Goal: Check status: Check status

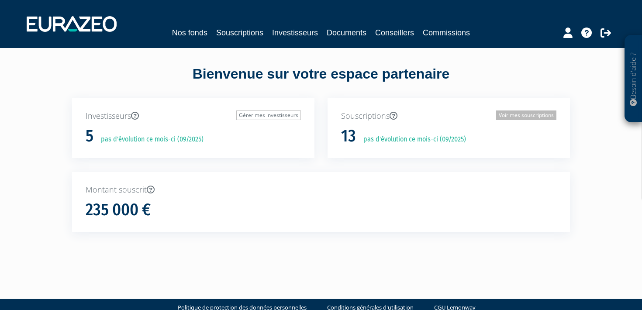
click at [529, 116] on link "Voir mes souscriptions" at bounding box center [527, 116] width 60 height 10
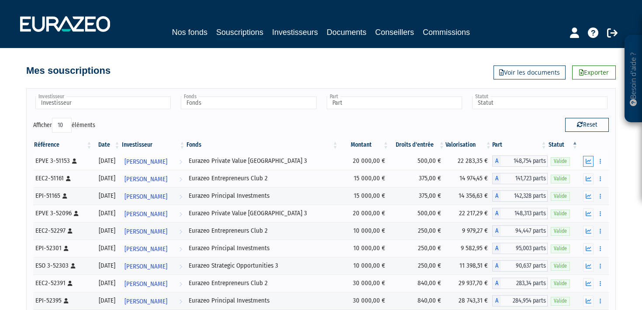
click at [590, 164] on button "button" at bounding box center [588, 161] width 10 height 11
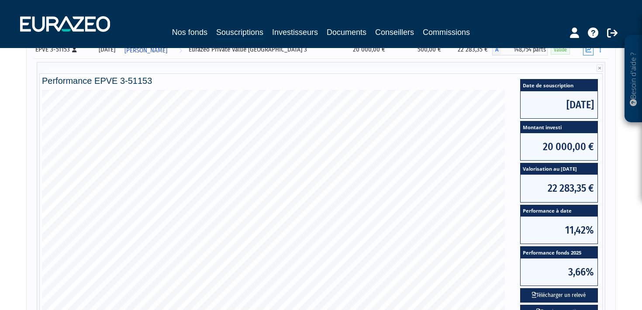
scroll to position [110, 0]
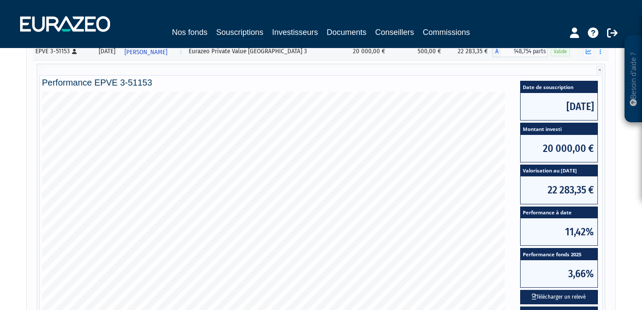
click at [604, 69] on div "Performance EPVE 3-51153 Date de souscription 29/12/2023 Montant investi 20 000…" at bounding box center [321, 196] width 569 height 264
click at [602, 69] on icon at bounding box center [600, 69] width 6 height 7
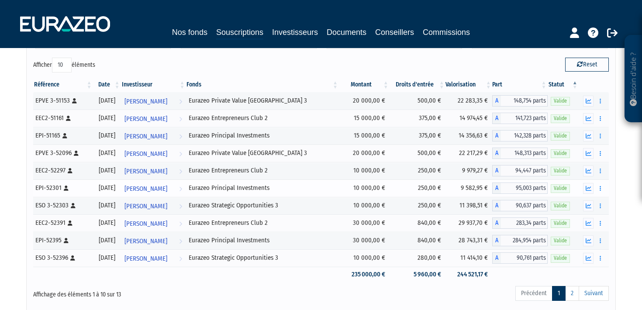
scroll to position [60, 0]
click at [233, 85] on th "Fonds" at bounding box center [262, 85] width 153 height 15
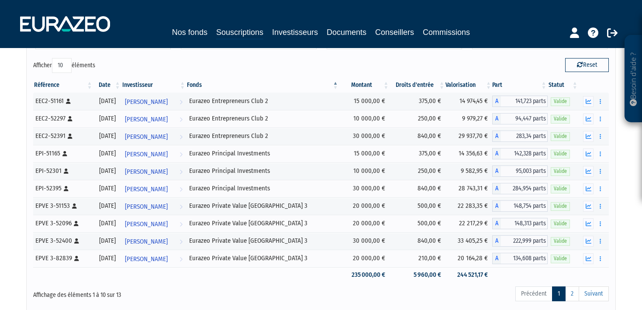
click at [233, 85] on th "Fonds" at bounding box center [262, 85] width 153 height 15
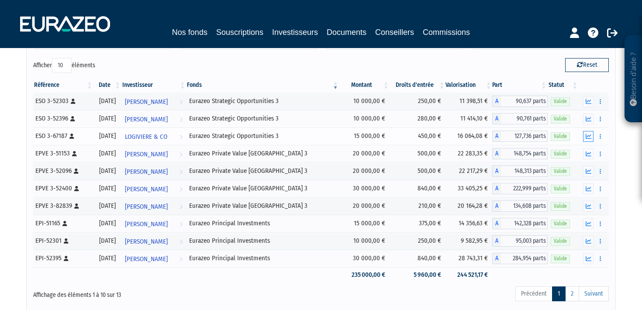
click at [589, 137] on icon "button" at bounding box center [589, 137] width 6 height 6
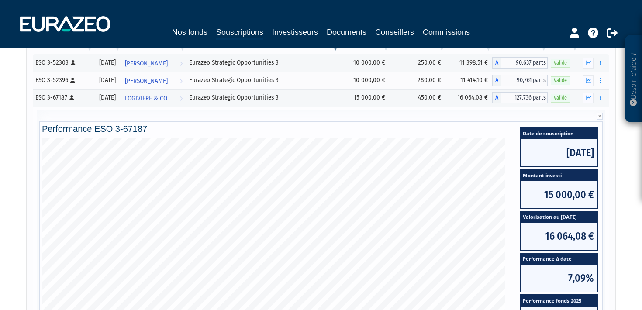
scroll to position [94, 0]
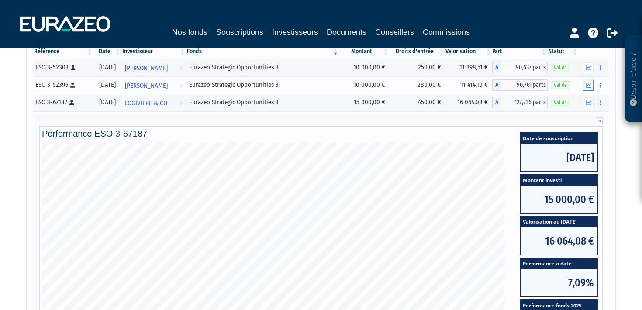
click at [591, 87] on icon "button" at bounding box center [589, 86] width 6 height 6
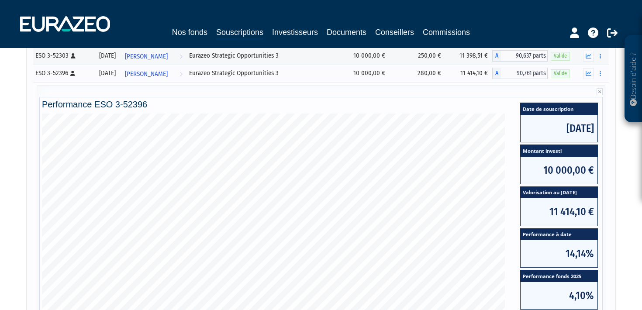
scroll to position [92, 0]
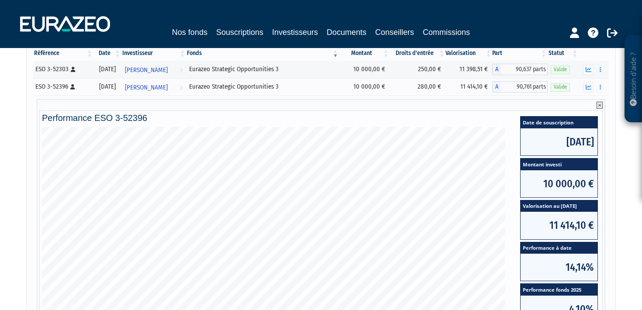
click at [599, 103] on icon at bounding box center [600, 105] width 6 height 7
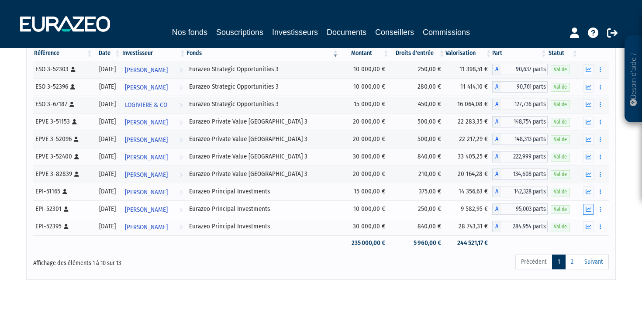
click at [587, 208] on icon "button" at bounding box center [589, 210] width 6 height 6
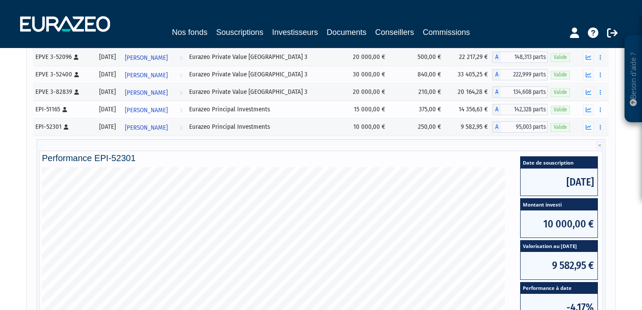
scroll to position [175, 0]
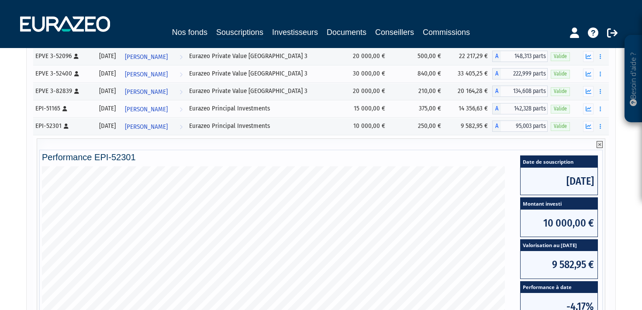
click at [601, 142] on icon at bounding box center [600, 144] width 6 height 7
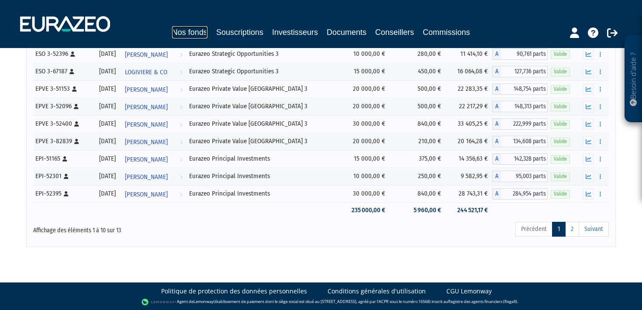
click at [181, 37] on link "Nos fonds" at bounding box center [189, 32] width 35 height 12
